Goal: Check status: Check status

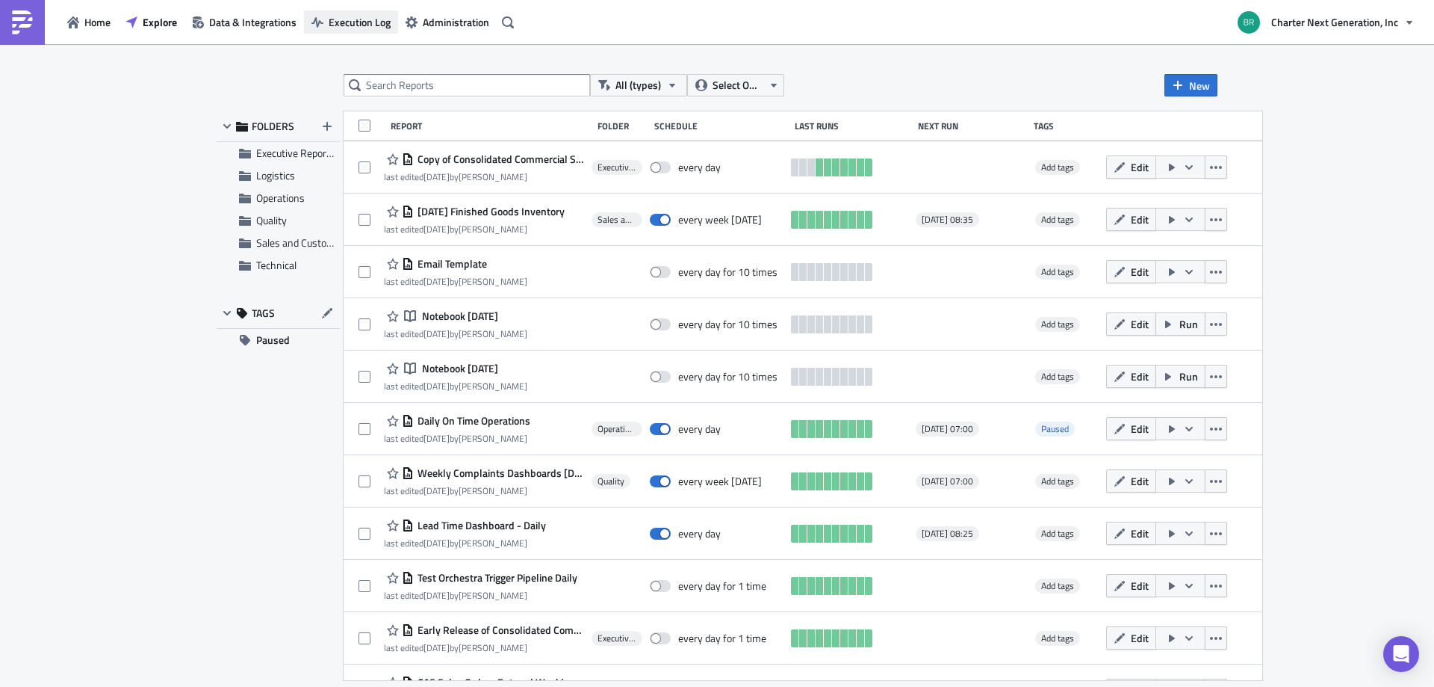
click at [380, 22] on span "Execution Log" at bounding box center [360, 22] width 62 height 16
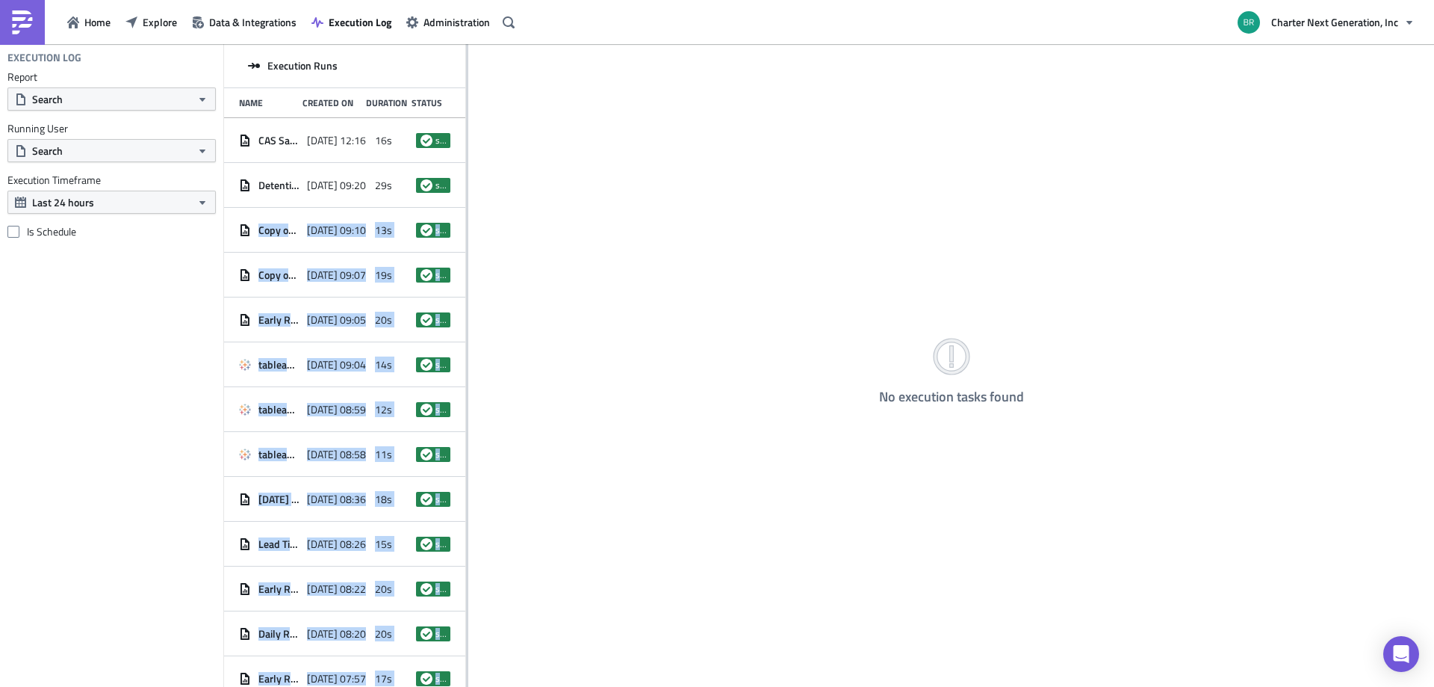
drag, startPoint x: 465, startPoint y: 176, endPoint x: 542, endPoint y: 184, distance: 76.6
click at [550, 185] on div "Execution Runs Name Created On Duration Status CAS Sales Orders Entered Daily B…" at bounding box center [829, 366] width 1210 height 645
click at [504, 196] on div "No execution tasks found" at bounding box center [951, 366] width 966 height 645
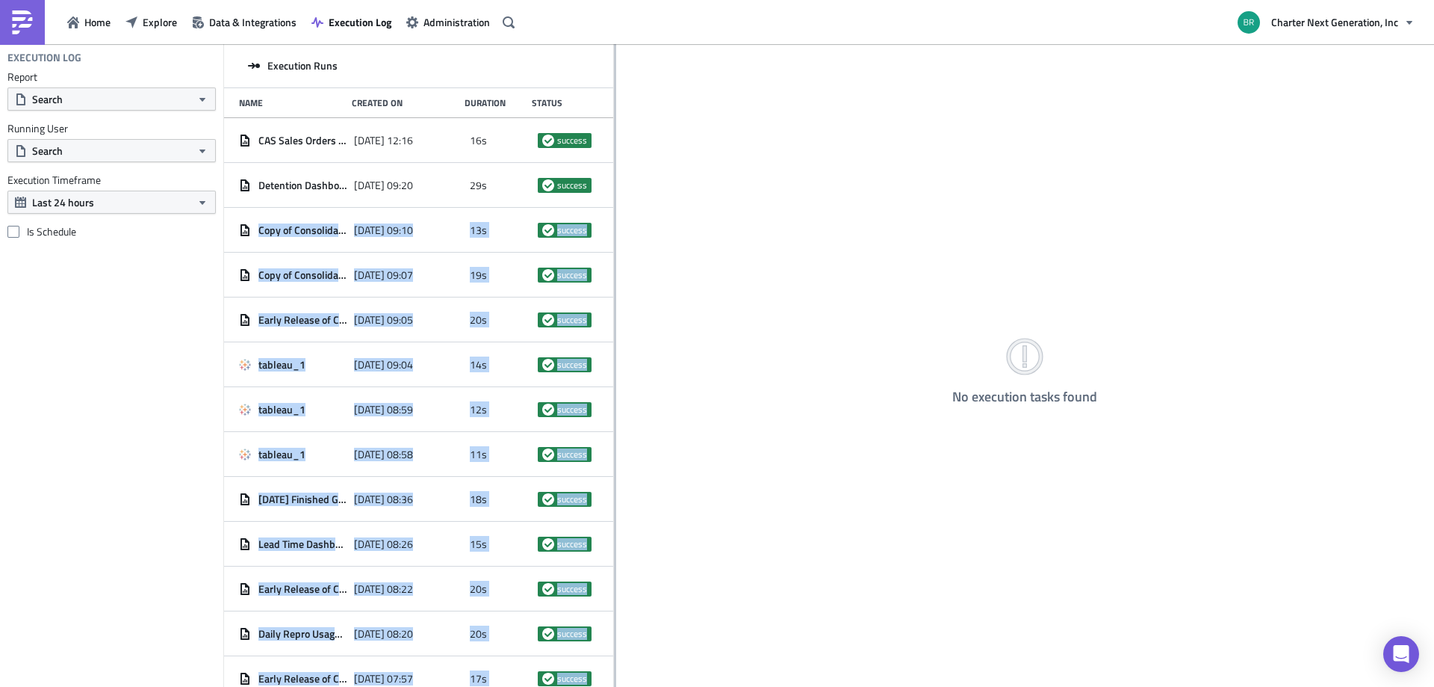
drag, startPoint x: 466, startPoint y: 220, endPoint x: 615, endPoint y: 232, distance: 149.2
click at [615, 231] on div at bounding box center [615, 366] width 2 height 645
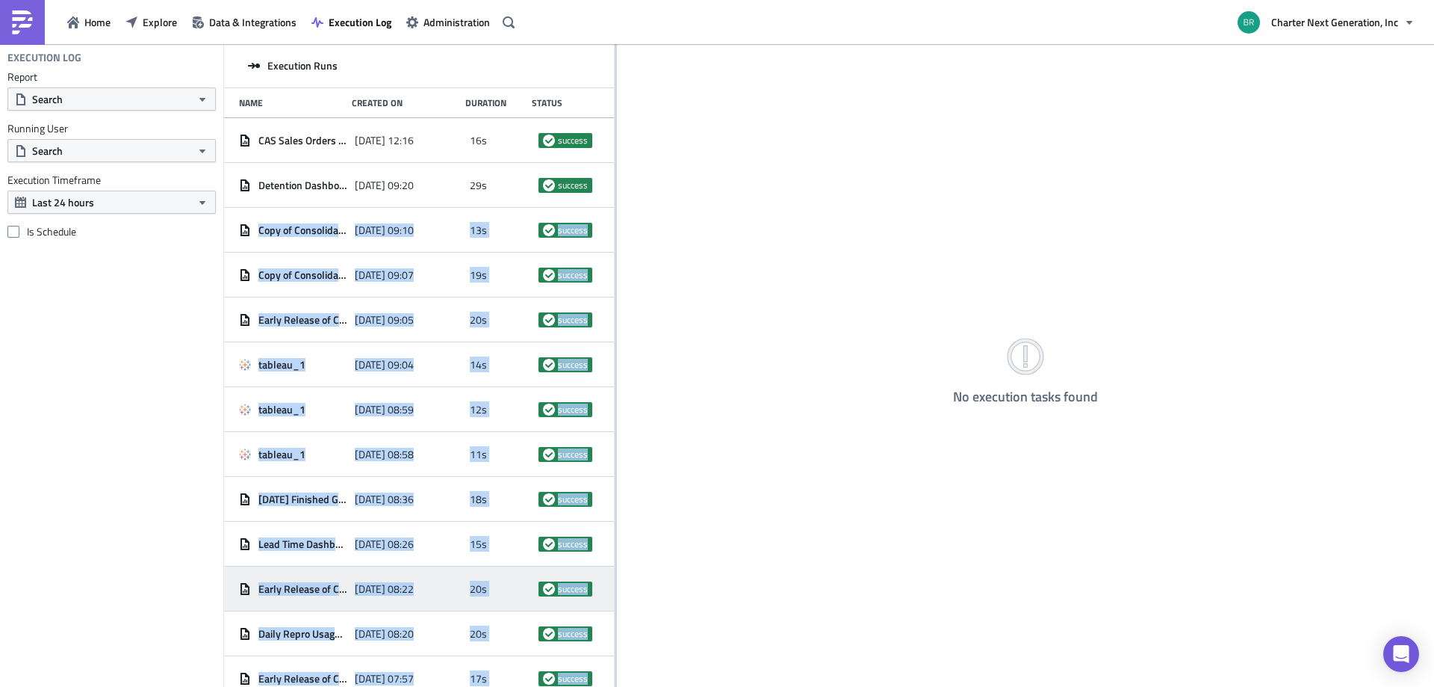
click at [294, 581] on div "Early Release of Consolidated Commercial Summary - Daily" at bounding box center [293, 588] width 108 height 27
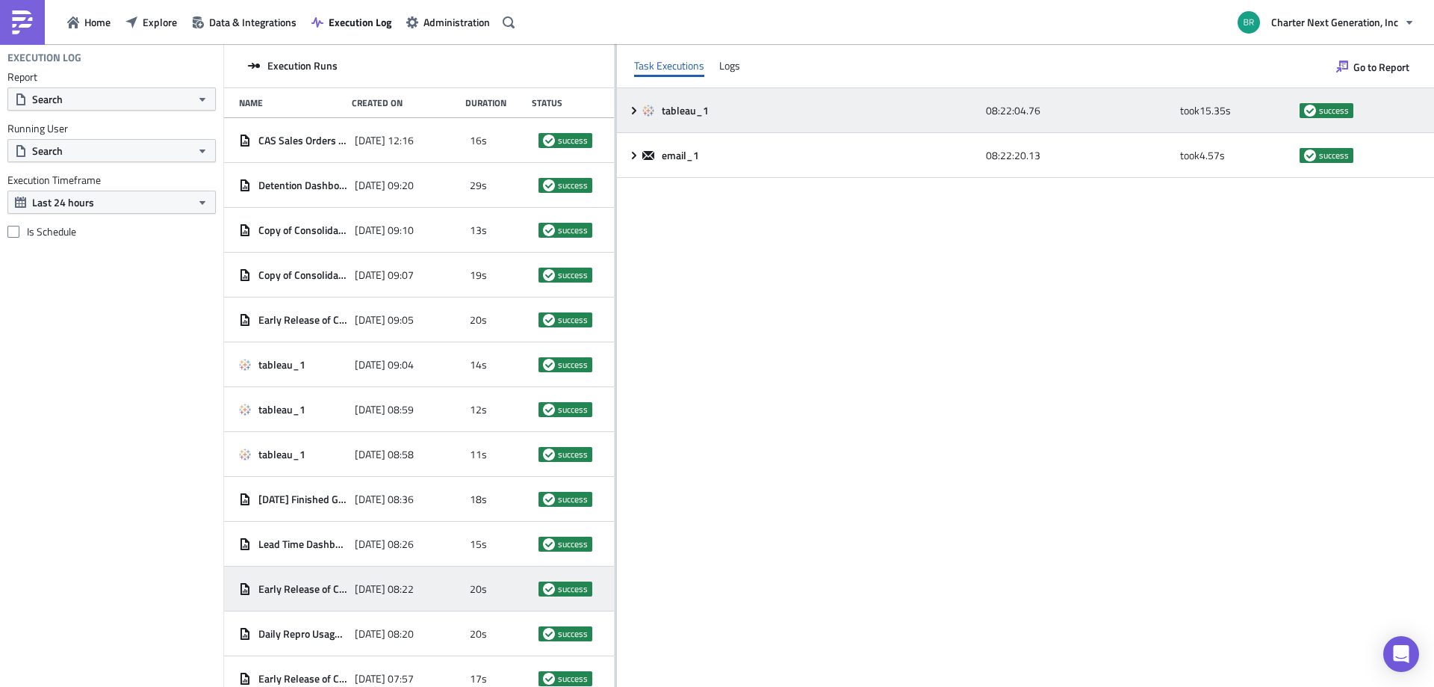
click at [779, 104] on div "tableau_1" at bounding box center [811, 110] width 336 height 13
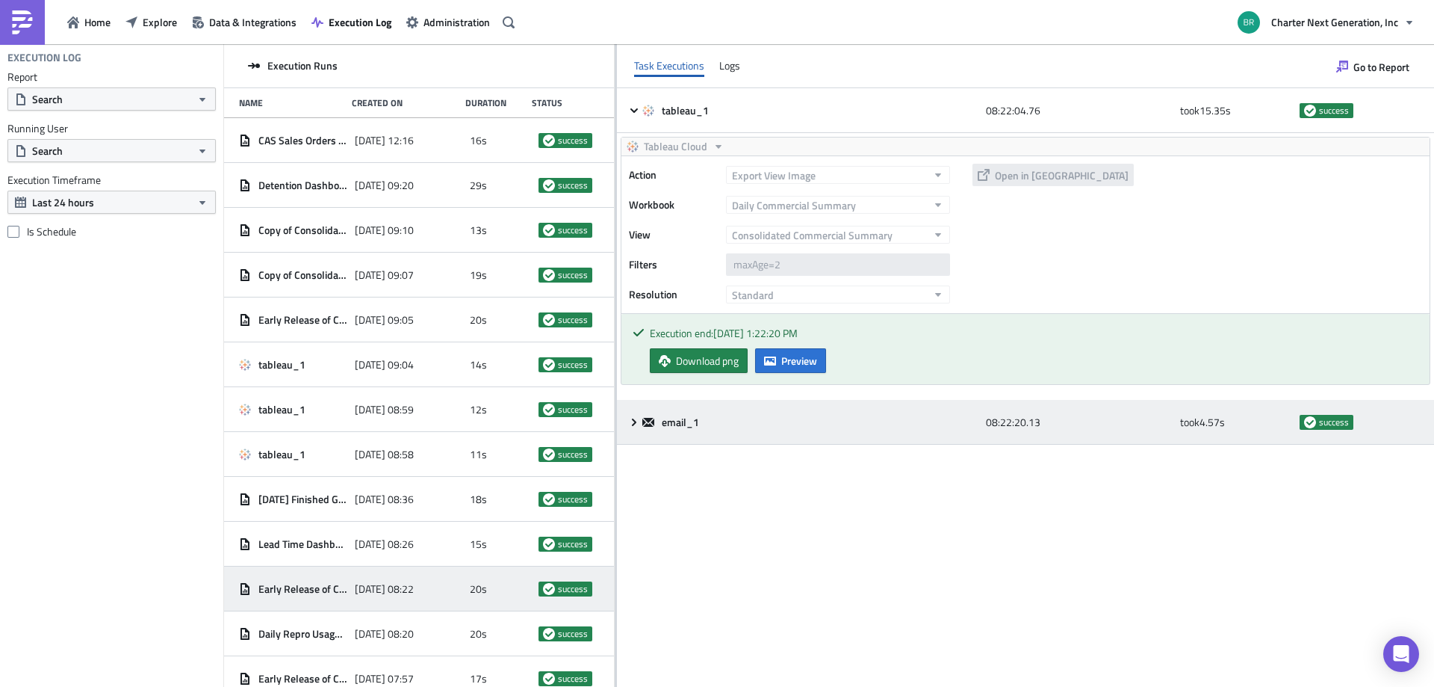
click at [634, 417] on icon at bounding box center [634, 422] width 12 height 12
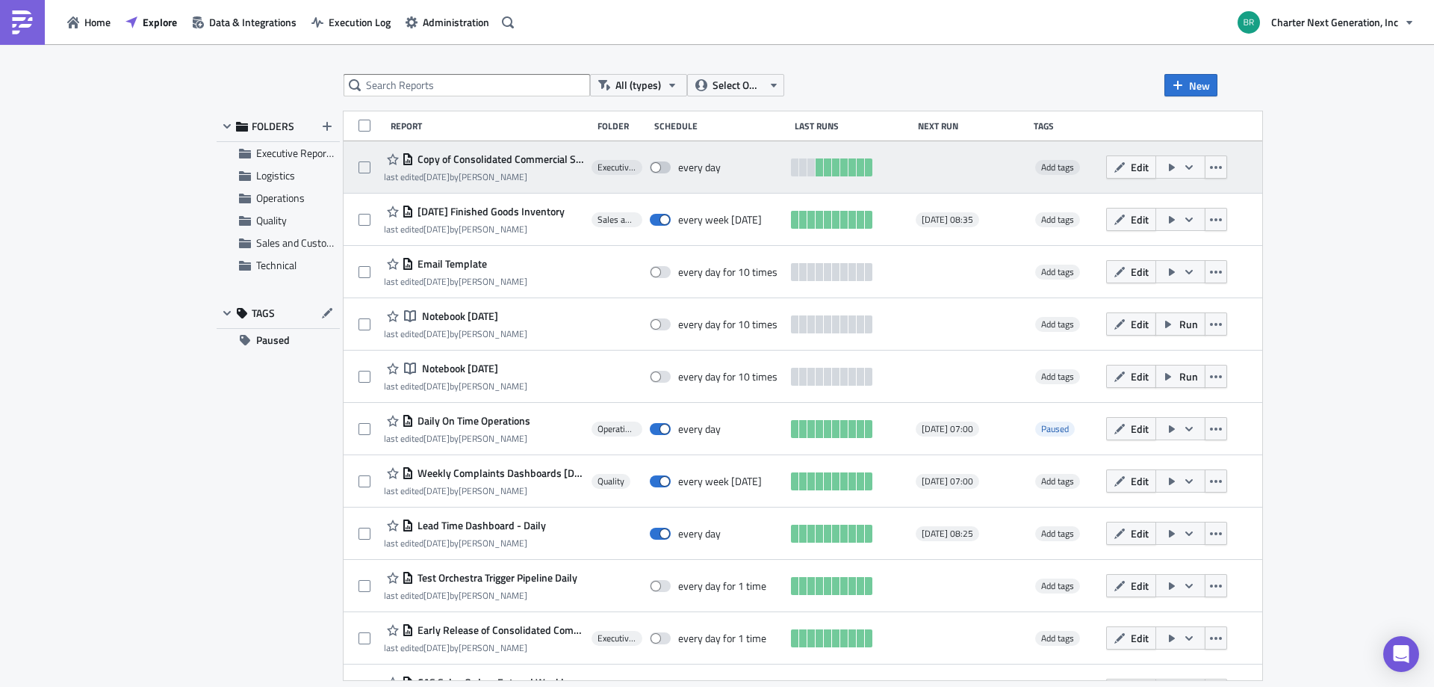
drag, startPoint x: 672, startPoint y: 164, endPoint x: 681, endPoint y: 180, distance: 18.5
click at [671, 165] on span at bounding box center [660, 167] width 21 height 12
click at [663, 165] on input "checkbox" at bounding box center [658, 168] width 10 height 10
checkbox input "true"
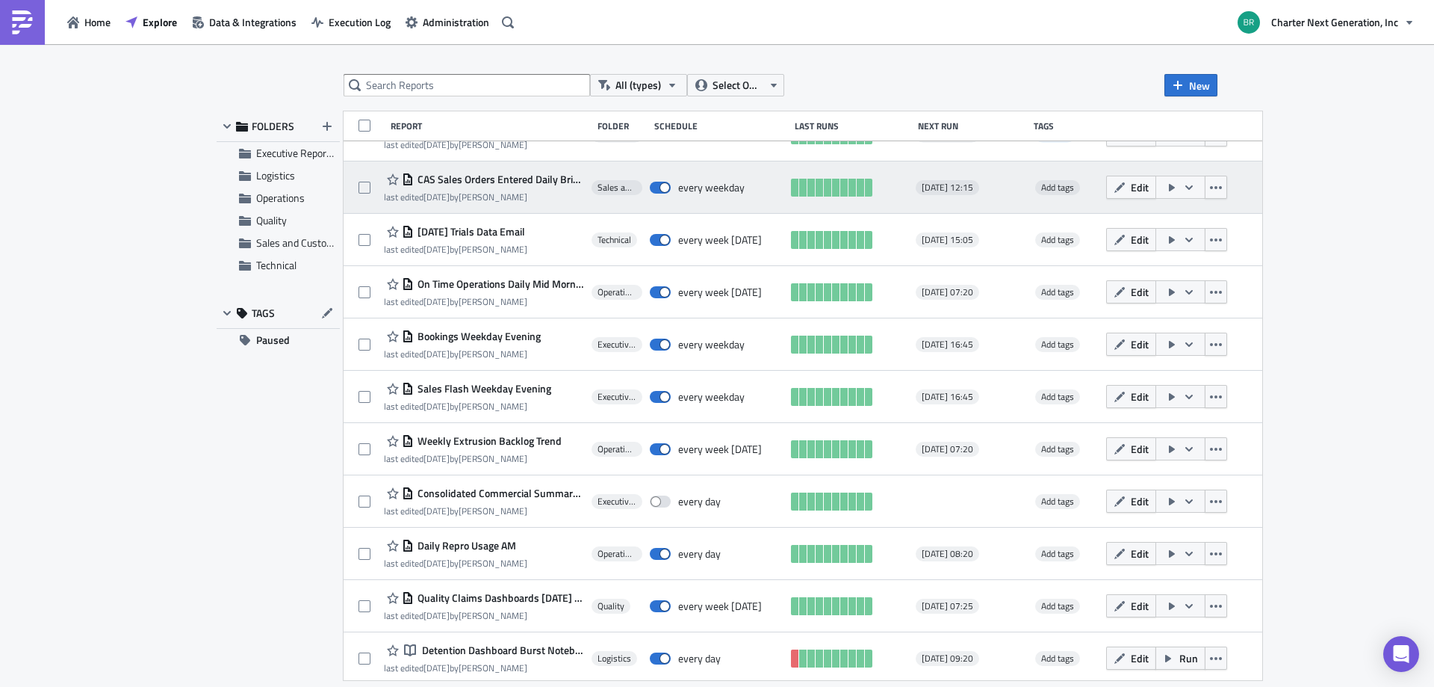
scroll to position [612, 0]
